Goal: Information Seeking & Learning: Check status

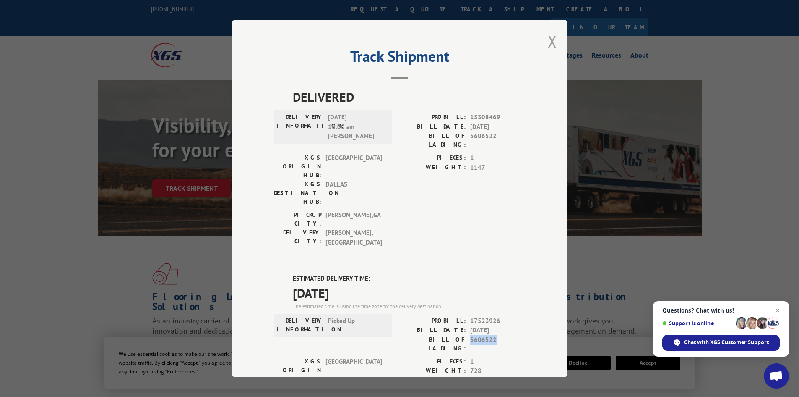
click at [548, 39] on button "Close modal" at bounding box center [552, 41] width 9 height 22
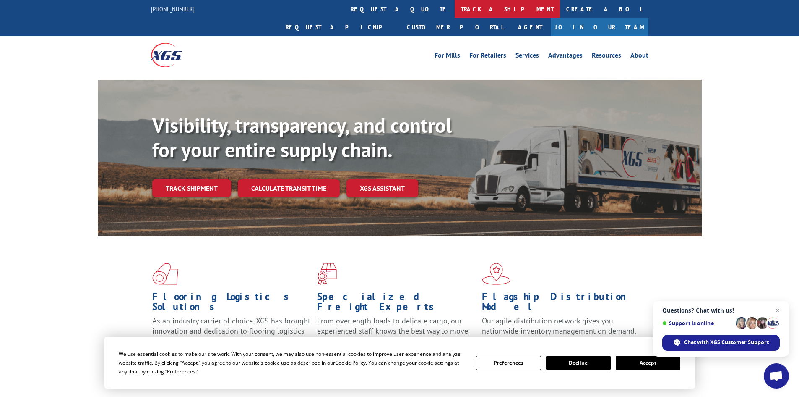
click at [455, 13] on link "track a shipment" at bounding box center [507, 9] width 105 height 18
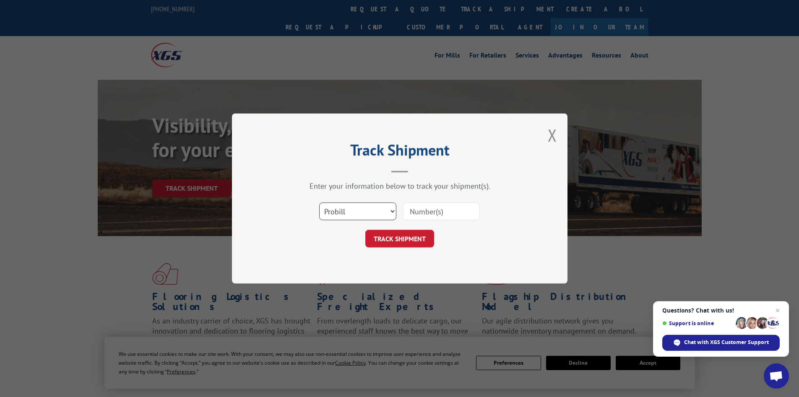
click at [351, 210] on select "Select category... Probill BOL PO" at bounding box center [357, 211] width 77 height 18
select select "bol"
click at [319, 202] on select "Select category... Probill BOL PO" at bounding box center [357, 211] width 77 height 18
click at [412, 211] on input at bounding box center [441, 211] width 77 height 18
paste input "7076788"
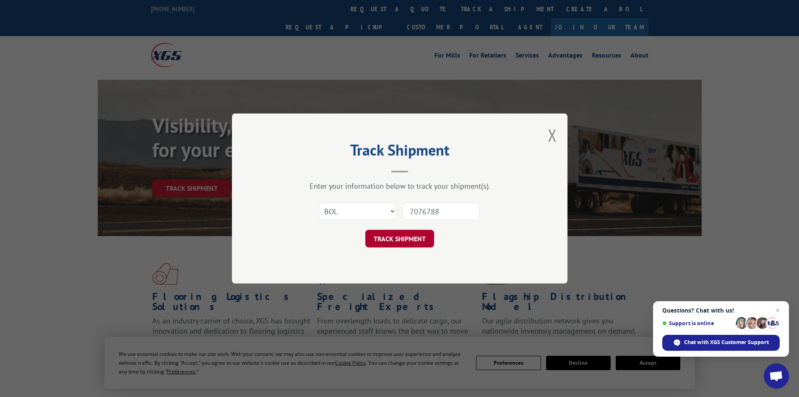
type input "7076788"
click at [408, 240] on button "TRACK SHIPMENT" at bounding box center [399, 239] width 69 height 18
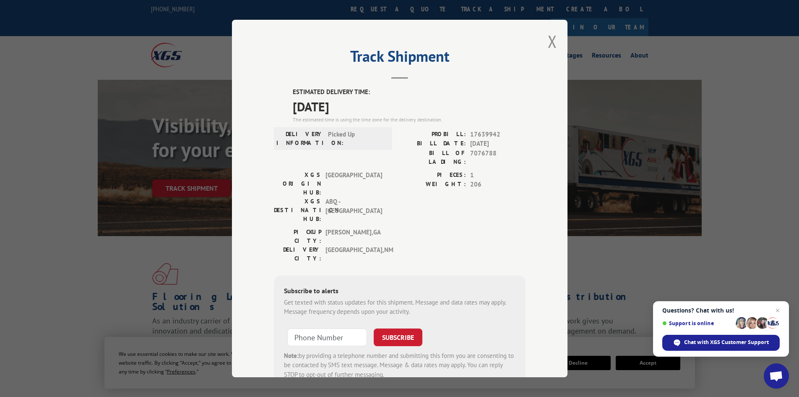
drag, startPoint x: 359, startPoint y: 103, endPoint x: 287, endPoint y: 79, distance: 76.0
click at [287, 79] on div "Track Shipment ESTIMATED DELIVERY TIME: [DATE] The estimated time is using the …" at bounding box center [400, 198] width 336 height 357
copy div "ESTIMATED DELIVERY TIME: [DATE]"
drag, startPoint x: 495, startPoint y: 157, endPoint x: 463, endPoint y: 153, distance: 32.1
click at [463, 153] on div "BILL OF LADING: 7076788" at bounding box center [463, 158] width 126 height 18
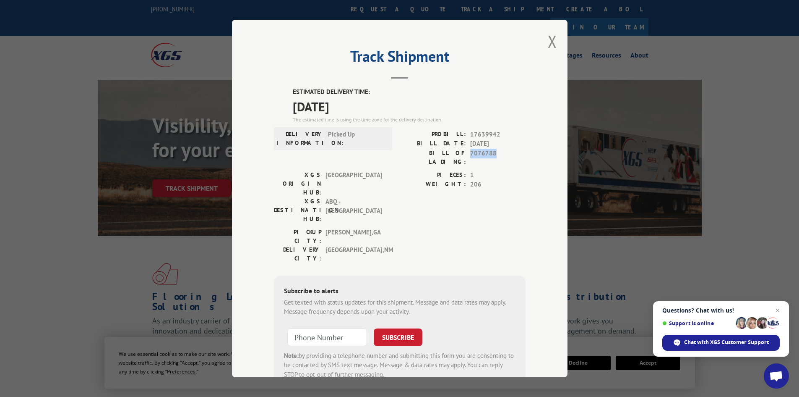
copy div "7076788"
